Goal: Check status

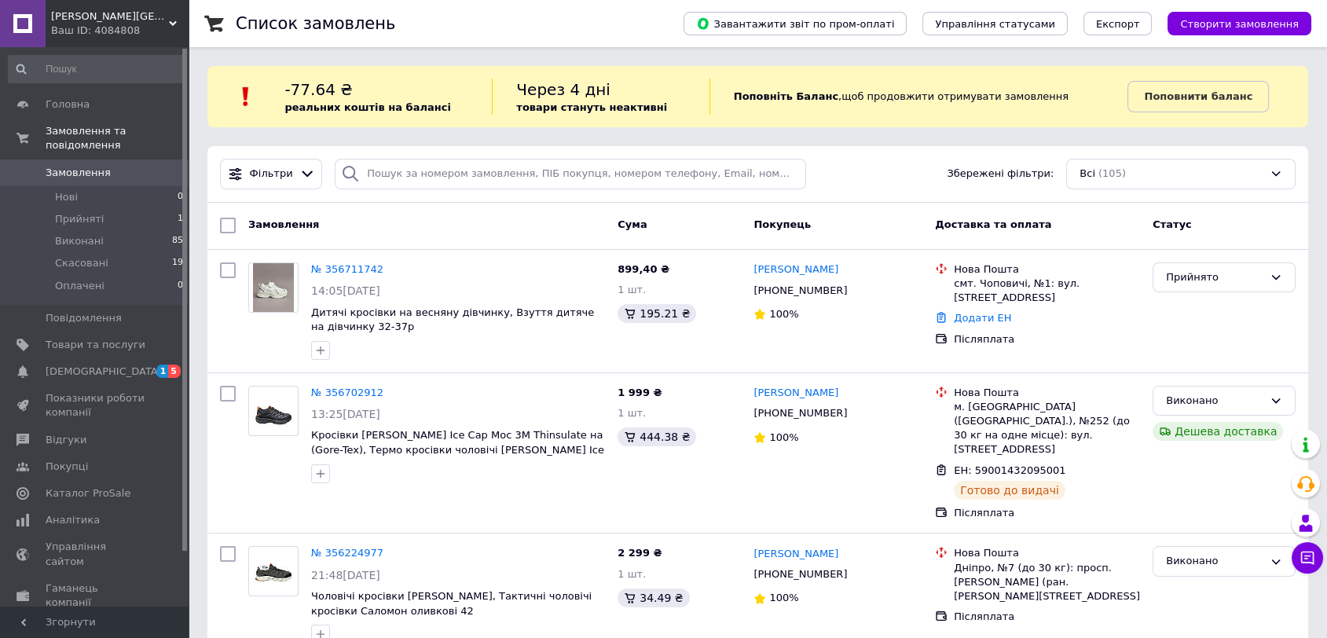
click at [117, 166] on span "Замовлення" at bounding box center [96, 173] width 100 height 14
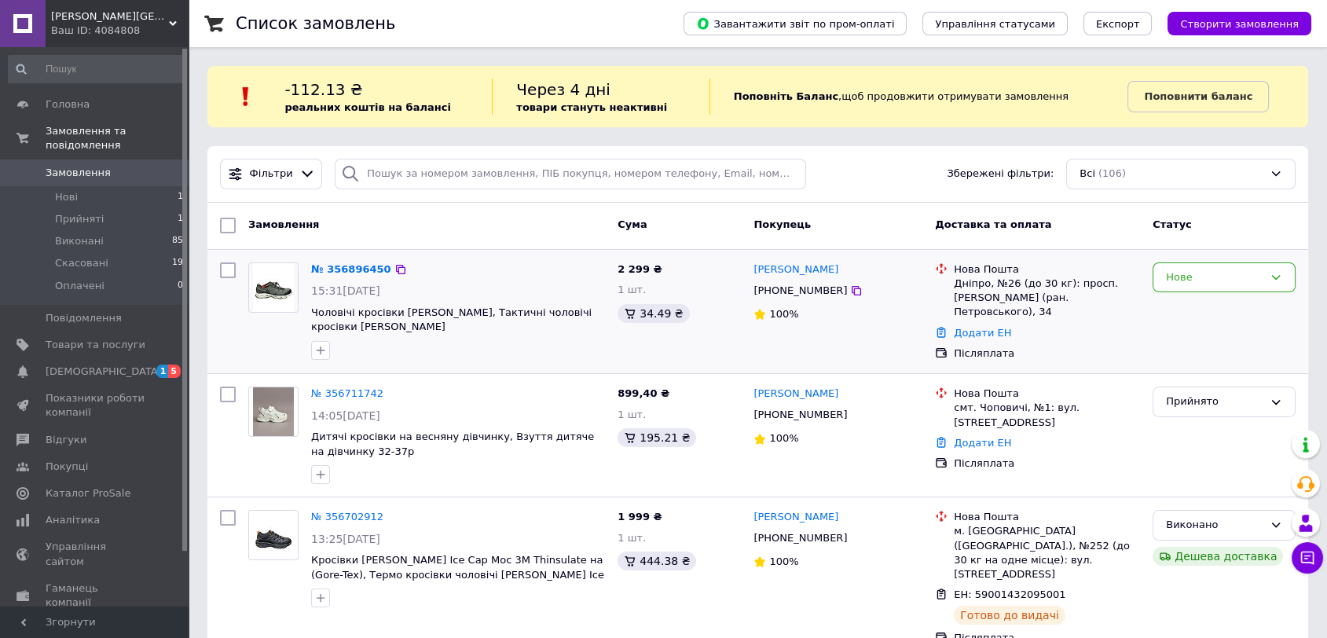
click at [1243, 292] on div "Нове" at bounding box center [1224, 312] width 156 height 112
click at [1210, 279] on div "Нове" at bounding box center [1214, 277] width 97 height 16
click at [1186, 341] on li "Виконано" at bounding box center [1223, 338] width 141 height 29
